Goal: Transaction & Acquisition: Obtain resource

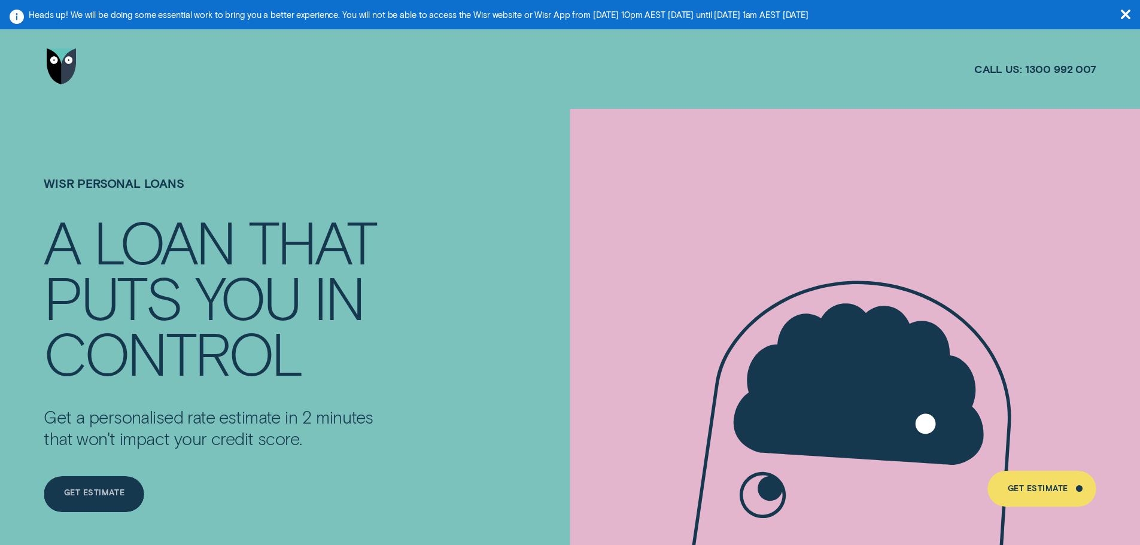
click at [117, 492] on div "Get Estimate" at bounding box center [94, 495] width 60 height 7
drag, startPoint x: 189, startPoint y: 202, endPoint x: 176, endPoint y: 190, distance: 17.8
